Goal: Information Seeking & Learning: Learn about a topic

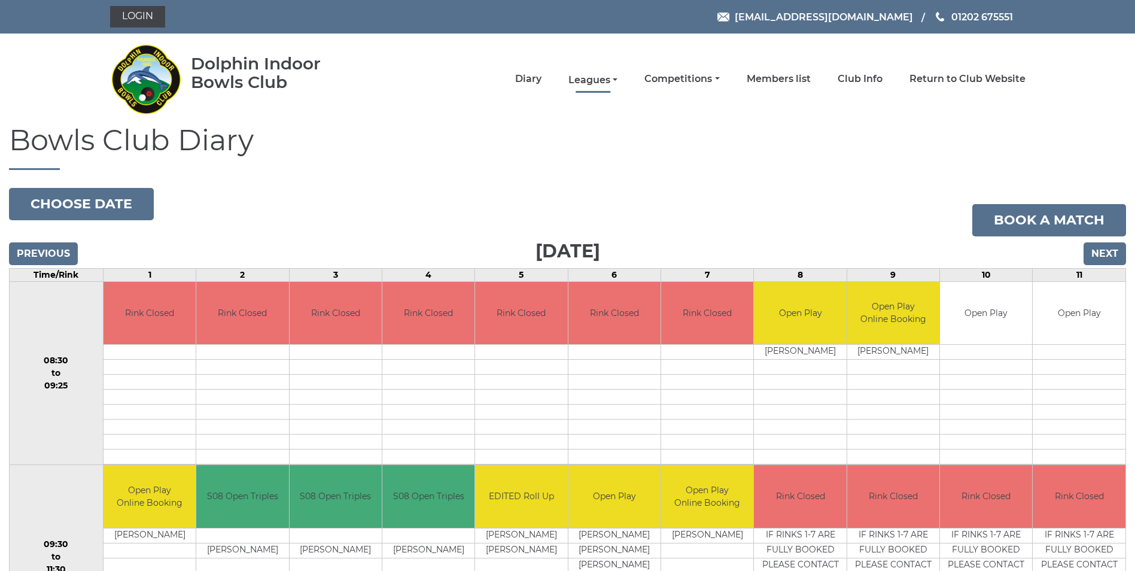
click at [597, 80] on link "Leagues" at bounding box center [592, 80] width 49 height 13
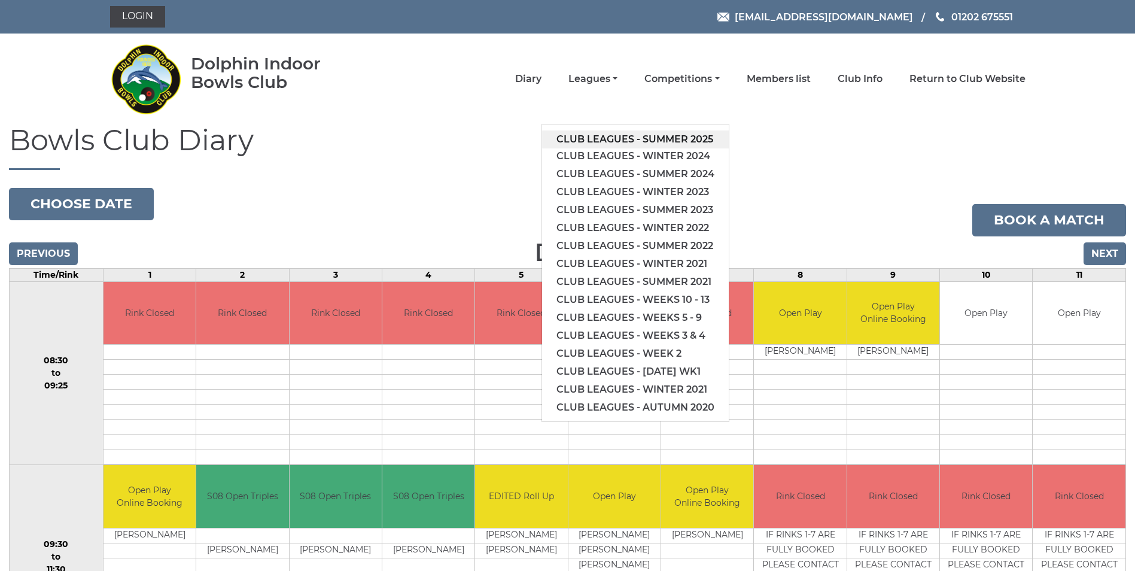
click at [657, 134] on link "Club leagues - Summer 2025" at bounding box center [635, 139] width 187 height 18
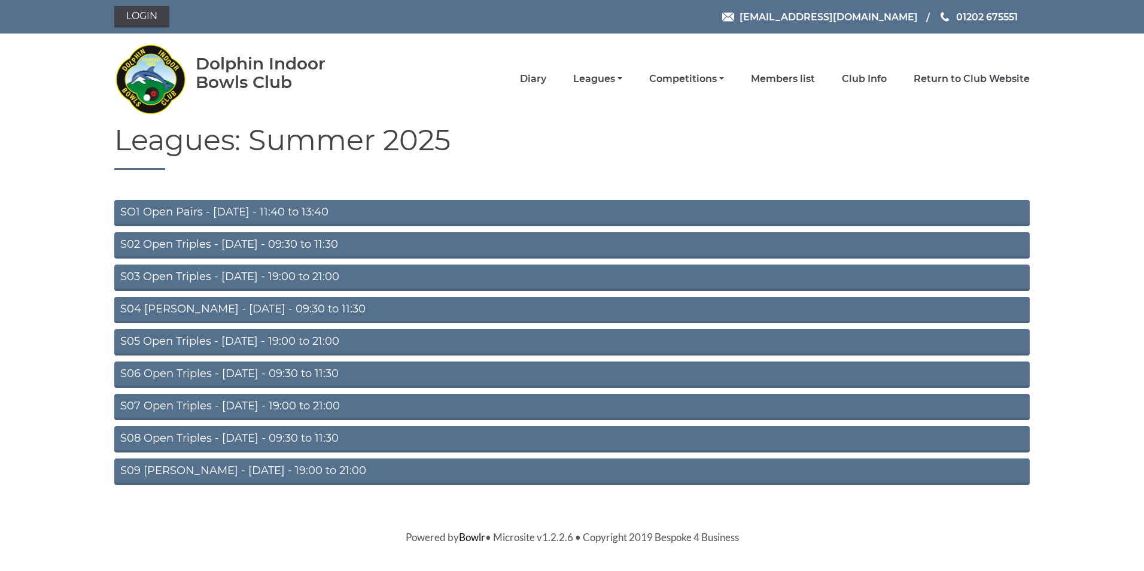
click at [234, 436] on link "S08 Open Triples - Friday - 09:30 to 11:30" at bounding box center [571, 439] width 915 height 26
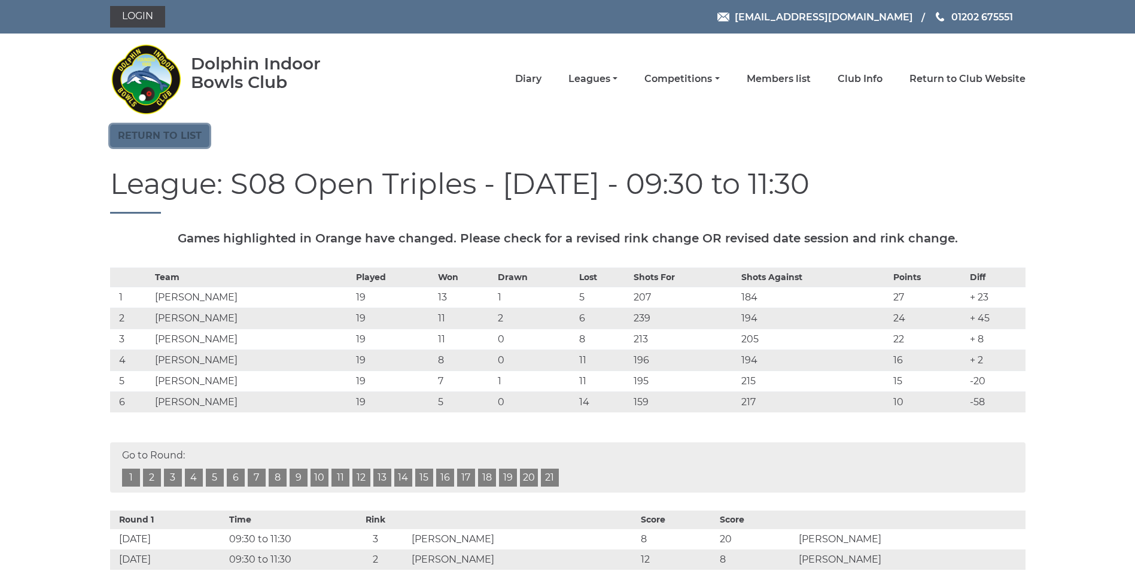
click at [162, 135] on link "Return to list" at bounding box center [159, 135] width 99 height 23
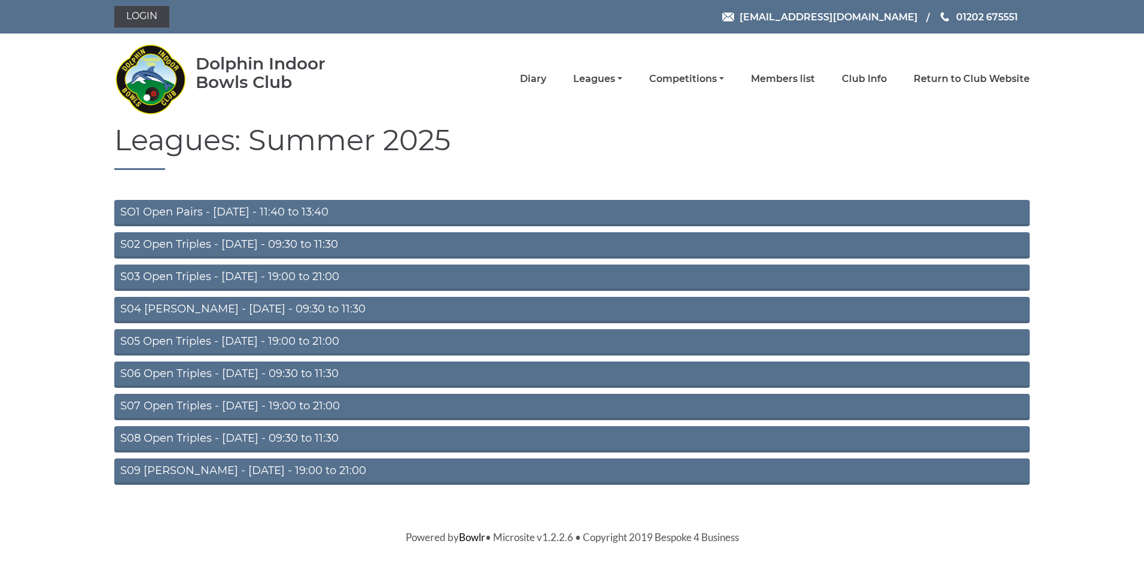
click at [249, 244] on link "S02 Open Triples - Tuesday - 09:30 to 11:30" at bounding box center [571, 245] width 915 height 26
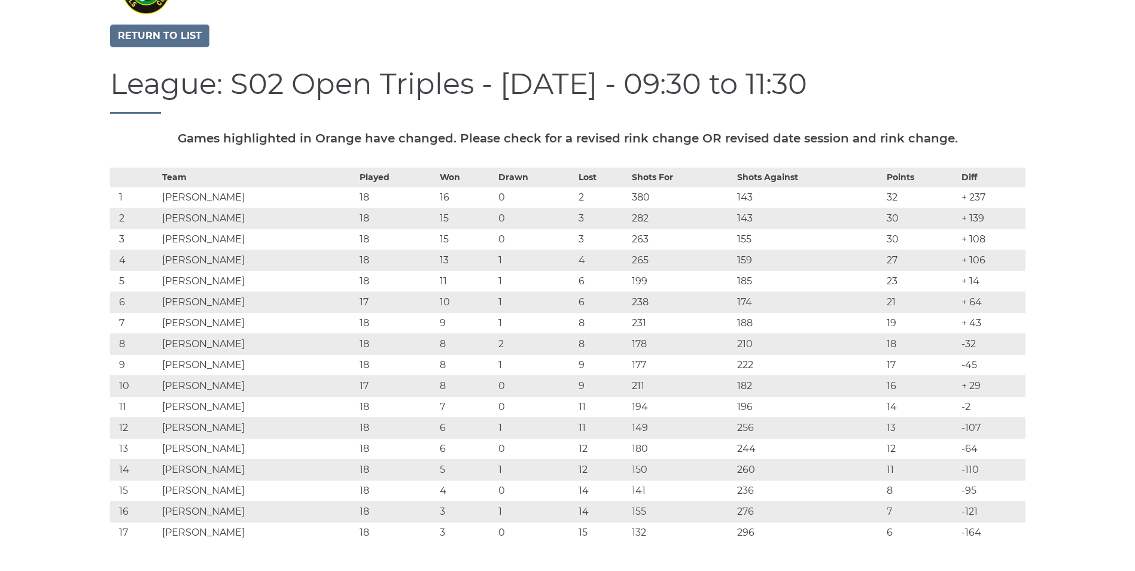
scroll to position [120, 0]
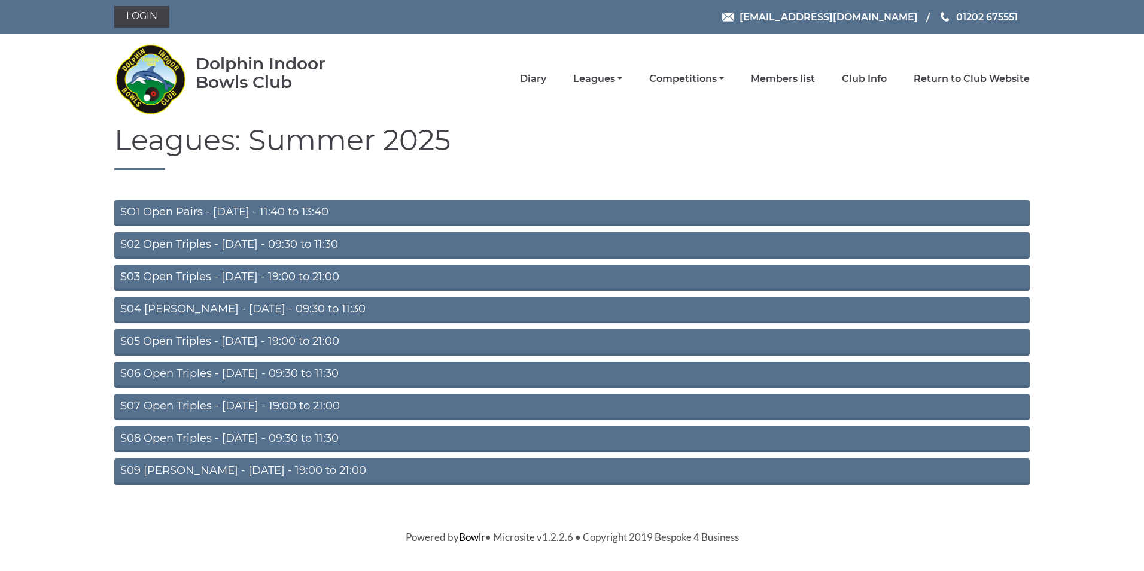
click at [268, 306] on link "S04 [PERSON_NAME] - [DATE] - 09:30 to 11:30" at bounding box center [571, 310] width 915 height 26
click at [253, 338] on link "S05 Open Triples - [DATE] - 19:00 to 21:00" at bounding box center [571, 342] width 915 height 26
click at [250, 370] on link "S06 Open Triples - [DATE] - 09:30 to 11:30" at bounding box center [571, 374] width 915 height 26
click at [260, 402] on link "S07 Open Triples - [DATE] - 19:00 to 21:00" at bounding box center [571, 407] width 915 height 26
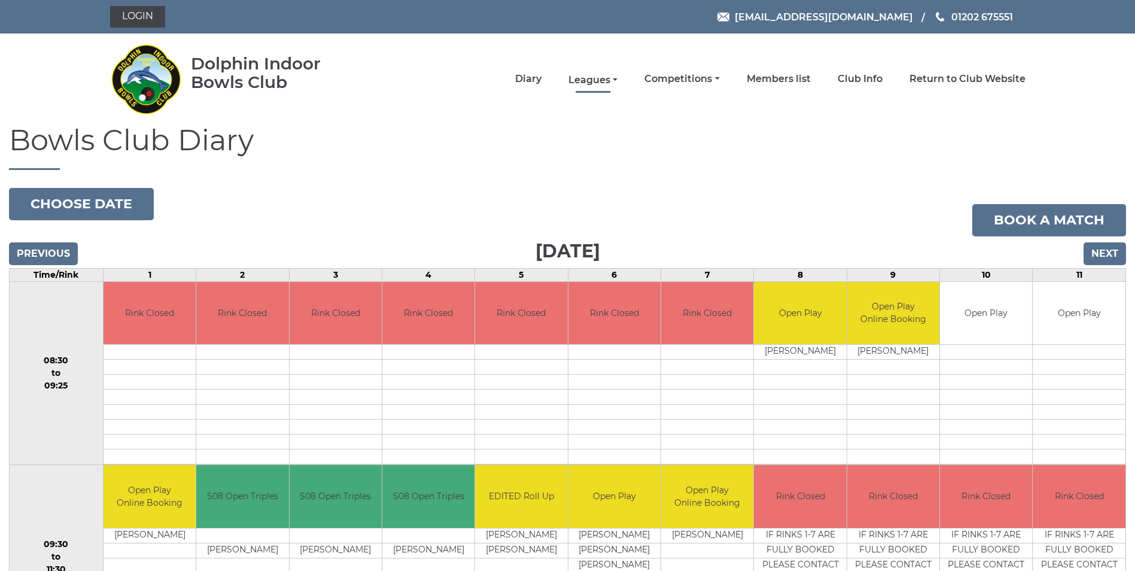
click at [605, 77] on link "Leagues" at bounding box center [592, 80] width 49 height 13
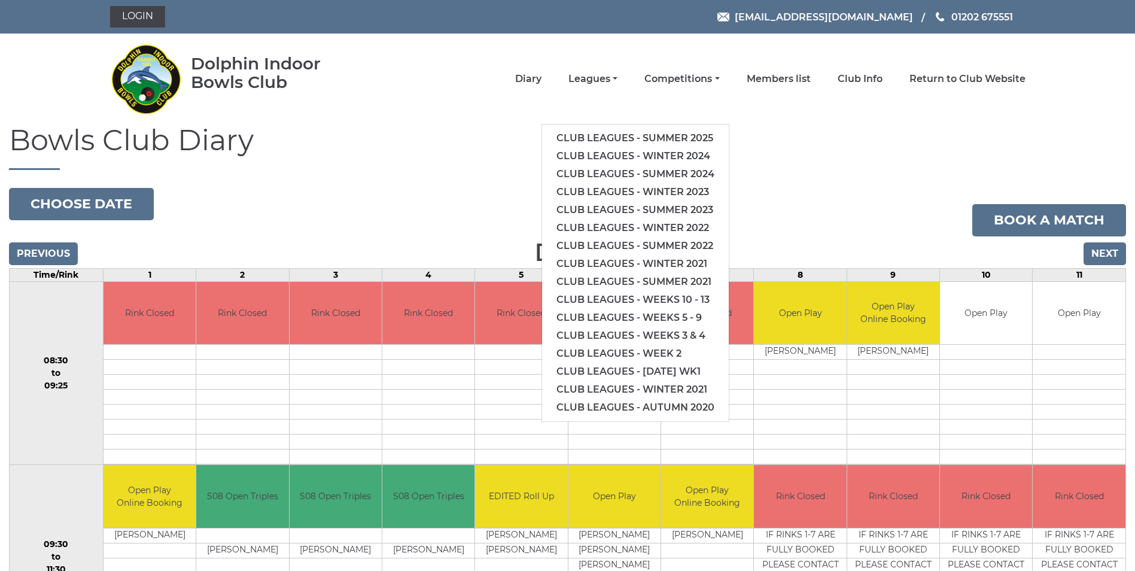
click at [578, 12] on div "[EMAIL_ADDRESS][DOMAIN_NAME] 01202 675551" at bounding box center [762, 17] width 544 height 21
